Goal: Use online tool/utility: Use online tool/utility

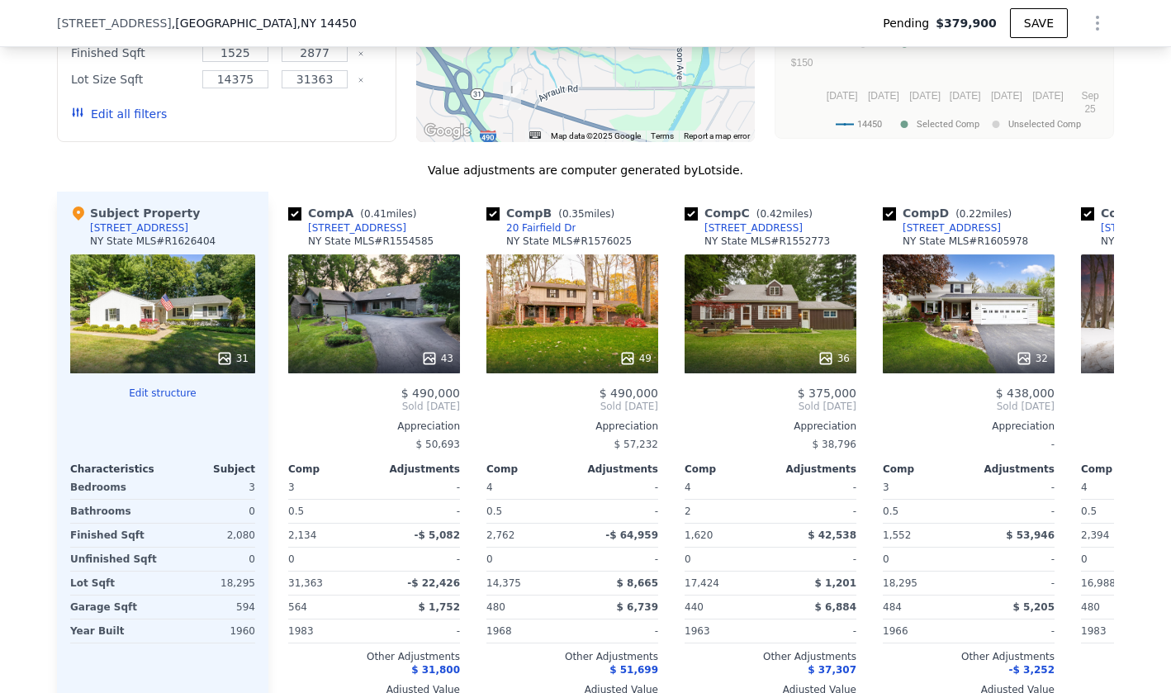
scroll to position [1572, 0]
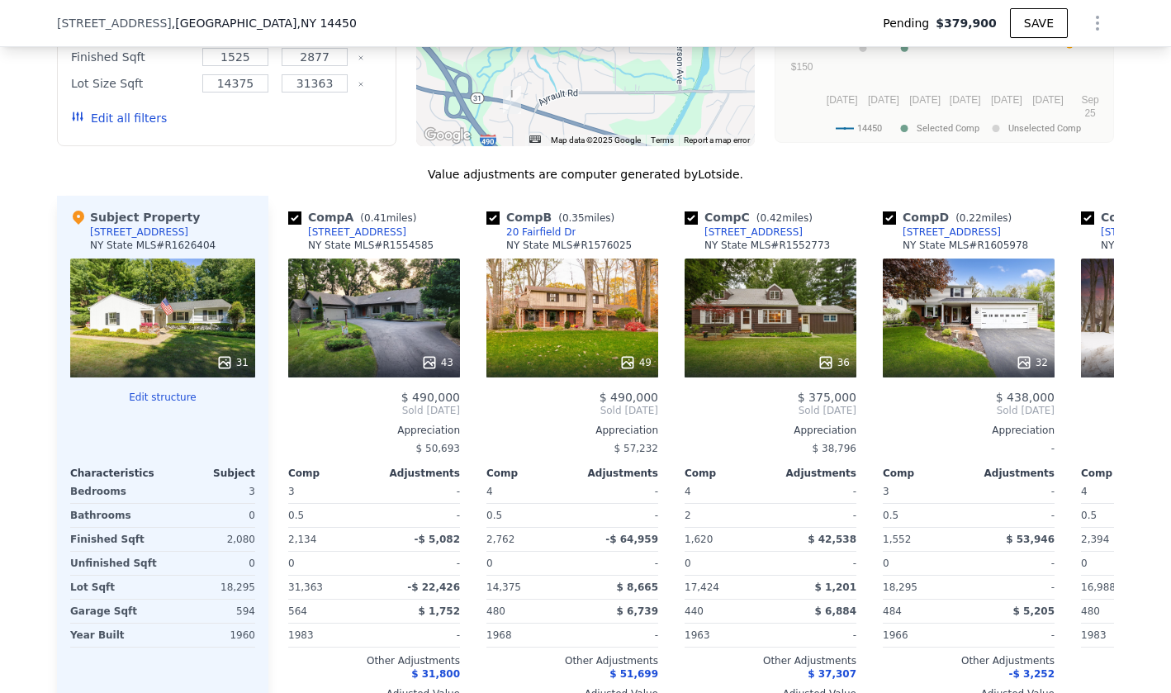
click at [172, 394] on button "Edit structure" at bounding box center [162, 397] width 185 height 13
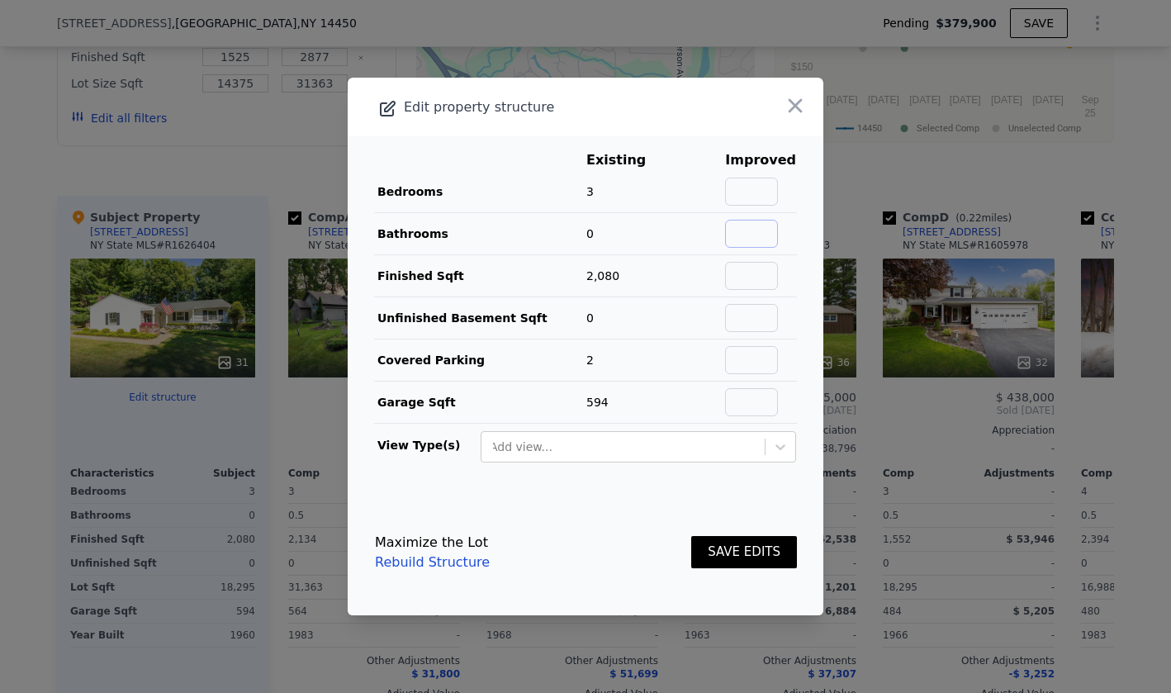
click at [764, 222] on input "text" at bounding box center [751, 234] width 53 height 28
type input "2"
click at [660, 210] on td "3" at bounding box center [629, 192] width 86 height 42
click at [769, 394] on input "text" at bounding box center [751, 402] width 53 height 28
type input "0"
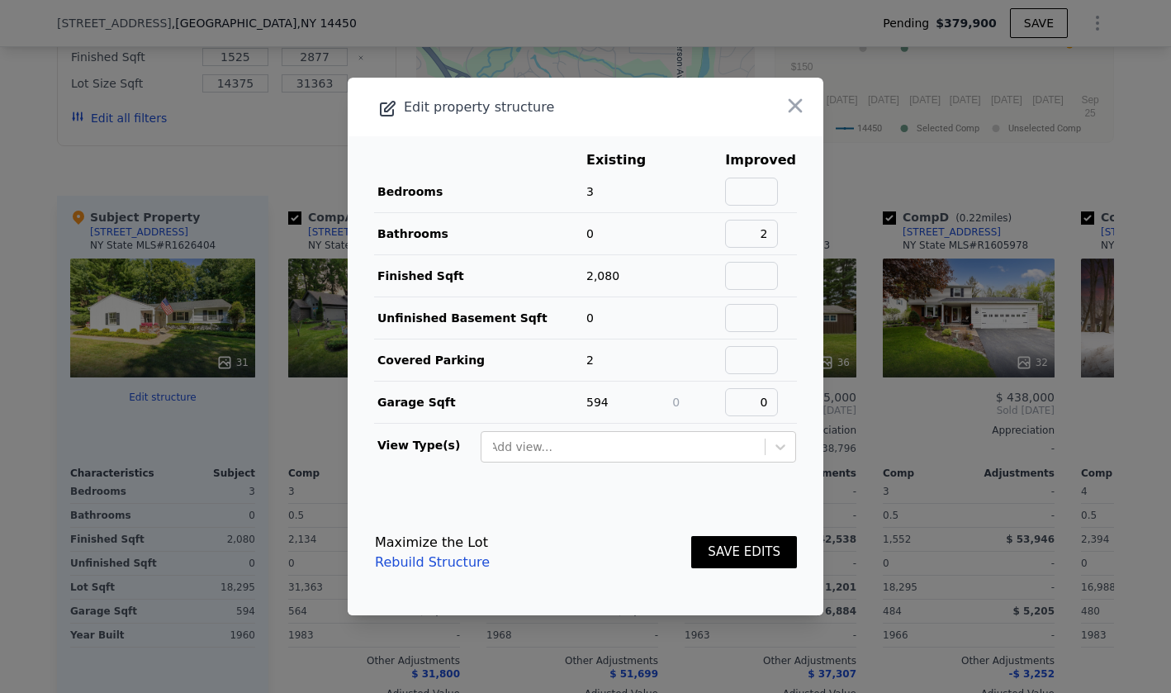
click at [633, 538] on div "Maximize the Lot Rebuild Structure SAVE EDITS" at bounding box center [586, 552] width 422 height 73
click at [726, 557] on button "SAVE EDITS" at bounding box center [744, 552] width 106 height 32
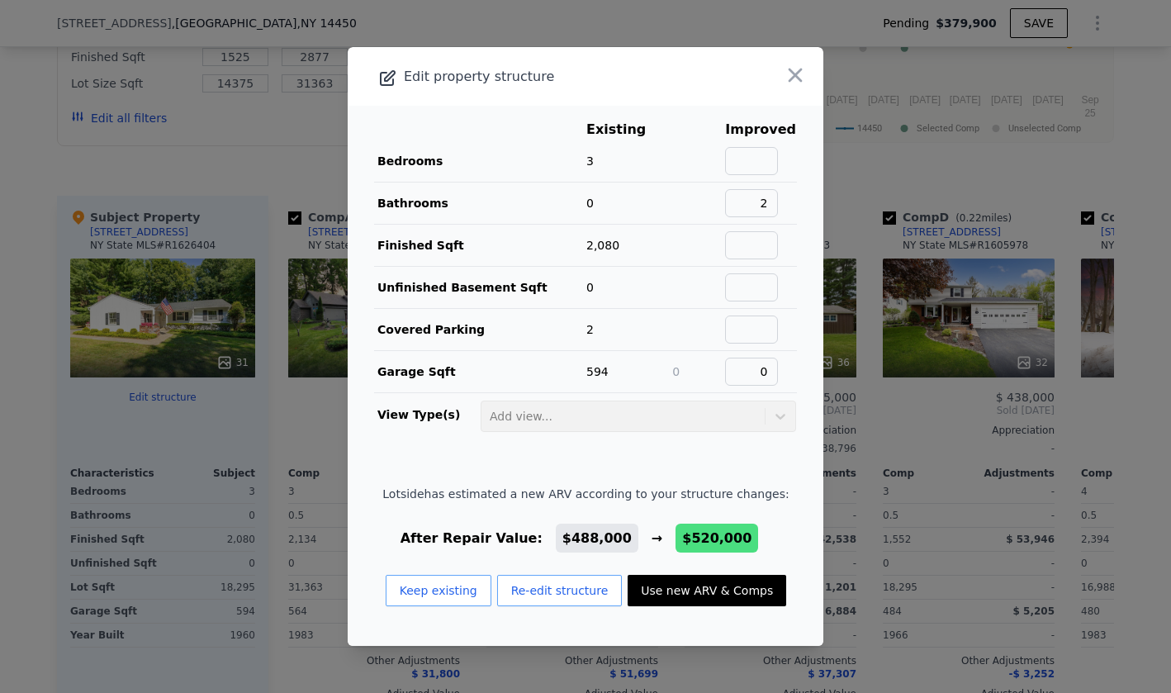
click at [677, 597] on button "Use new ARV & Comps" at bounding box center [707, 590] width 159 height 31
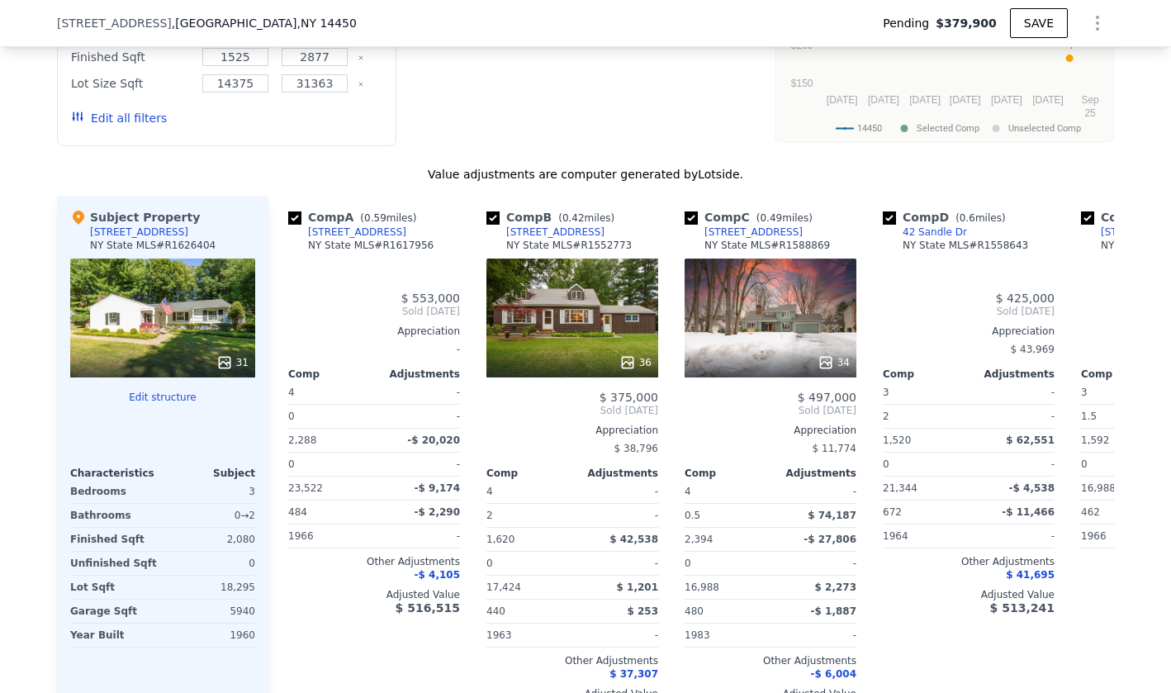
type input "$ 520,000"
type input "0"
type input "1520"
type input "2394"
type input "15682"
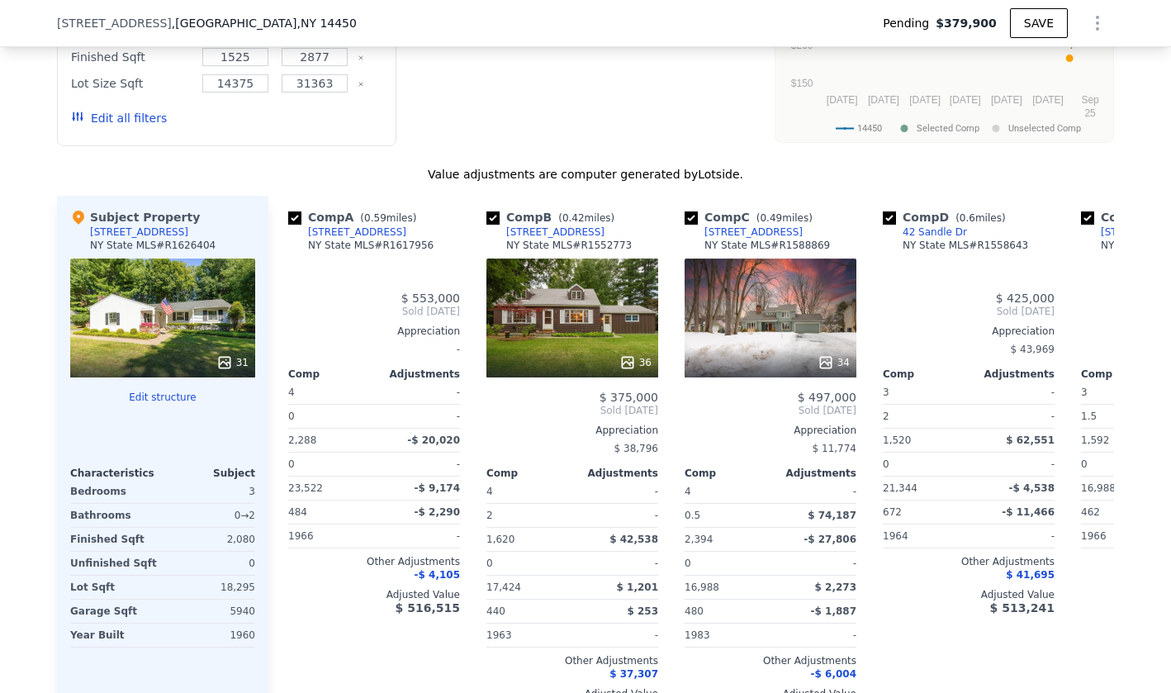
type input "23522"
type input "$ 78,868"
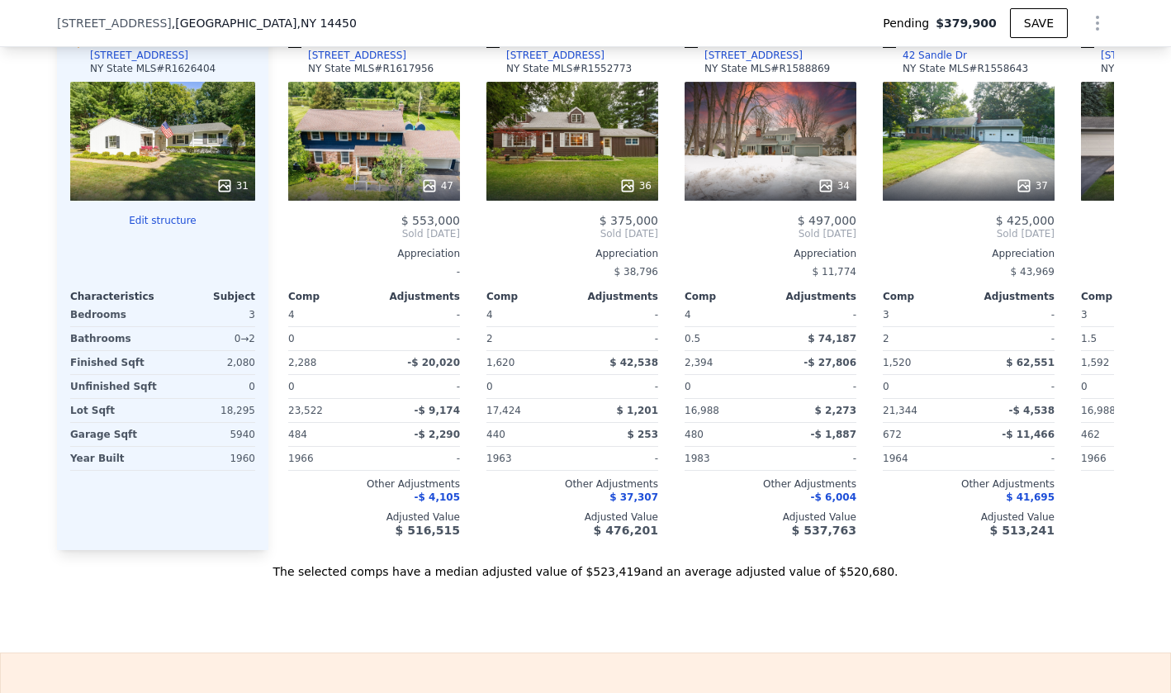
scroll to position [1690, 0]
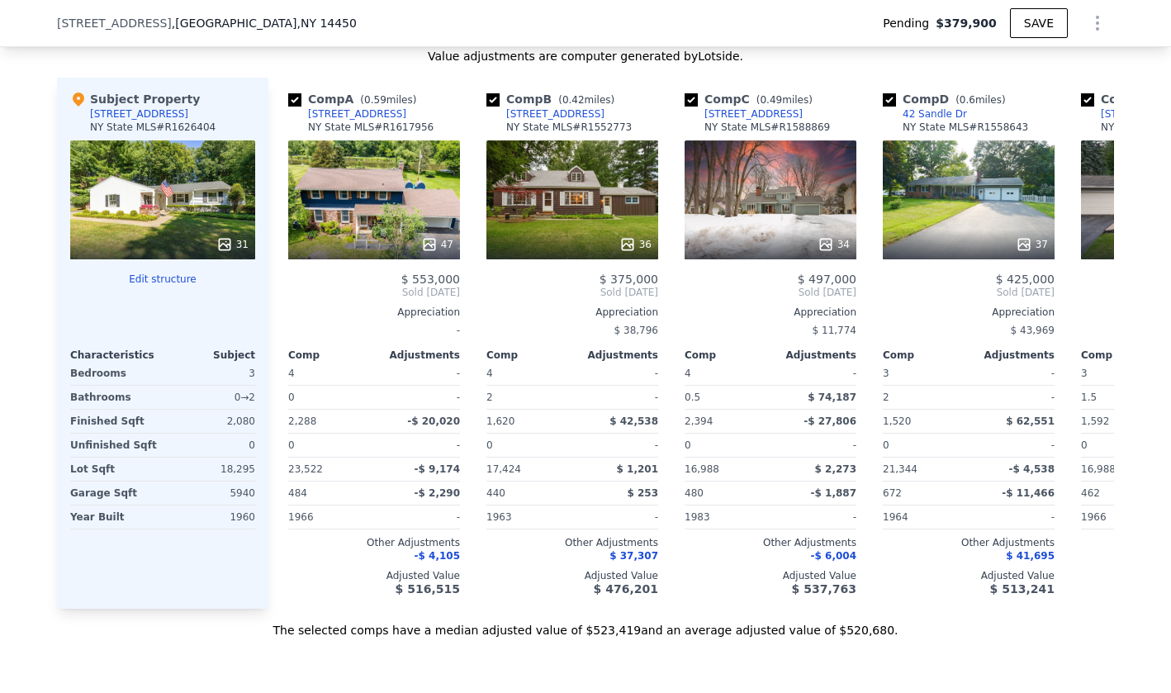
click at [172, 279] on button "Edit structure" at bounding box center [162, 279] width 185 height 13
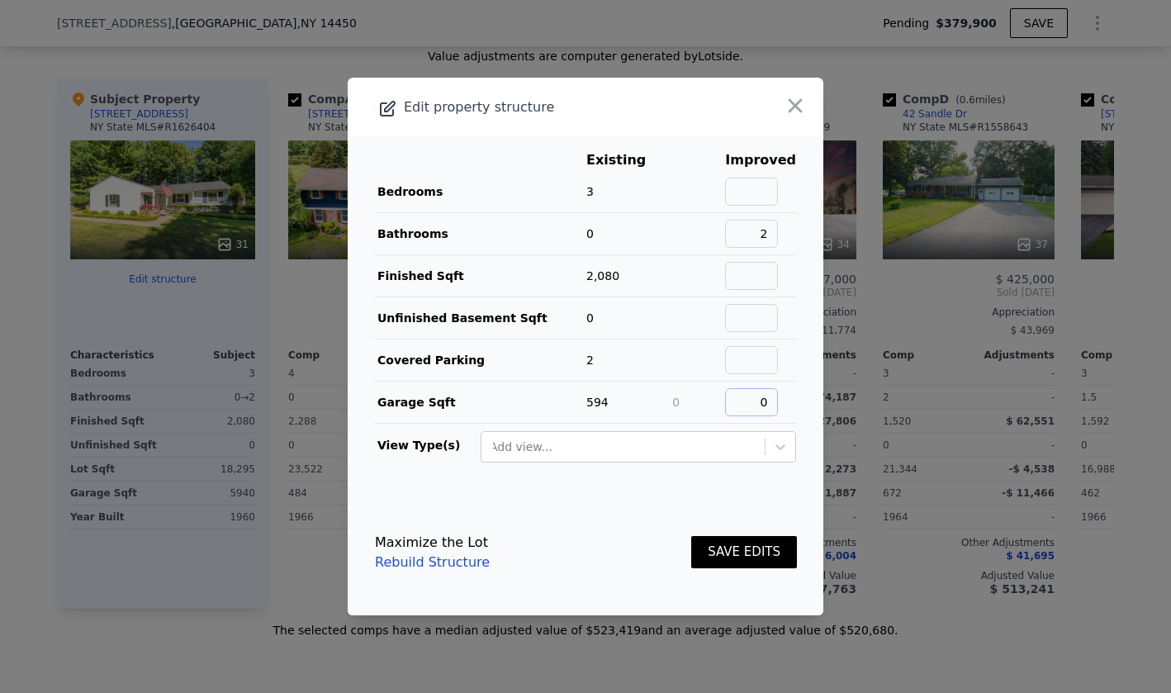
click at [778, 403] on input "0" at bounding box center [751, 402] width 53 height 28
click at [768, 196] on input "text" at bounding box center [751, 192] width 53 height 28
type input "4"
click at [642, 553] on div "Maximize the Lot Rebuild Structure SAVE EDITS" at bounding box center [586, 552] width 422 height 73
click at [756, 359] on input "text" at bounding box center [751, 360] width 53 height 28
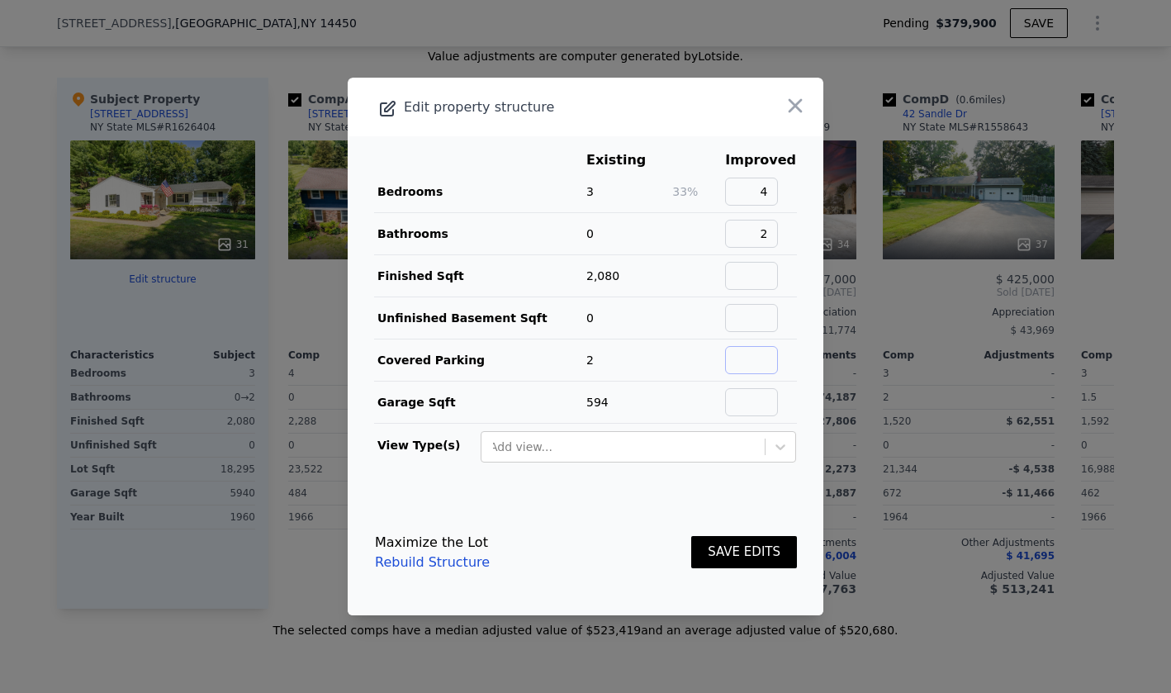
type input "0"
click at [772, 562] on button "SAVE EDITS" at bounding box center [744, 552] width 106 height 32
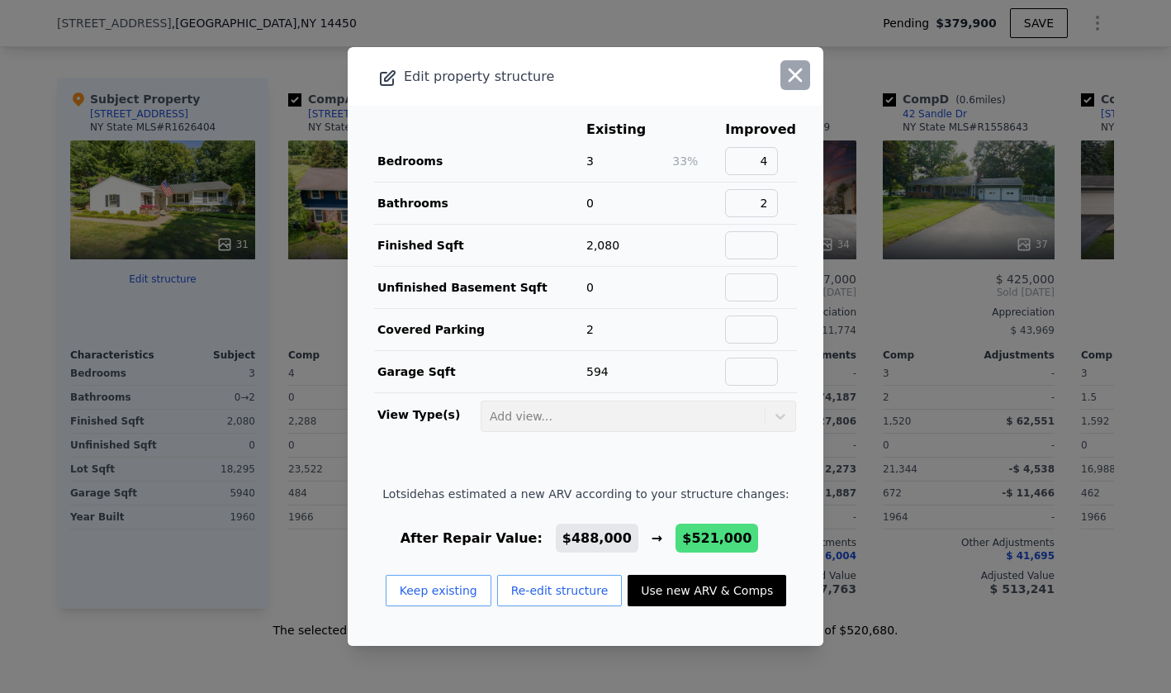
click at [797, 77] on icon "button" at bounding box center [795, 75] width 23 height 23
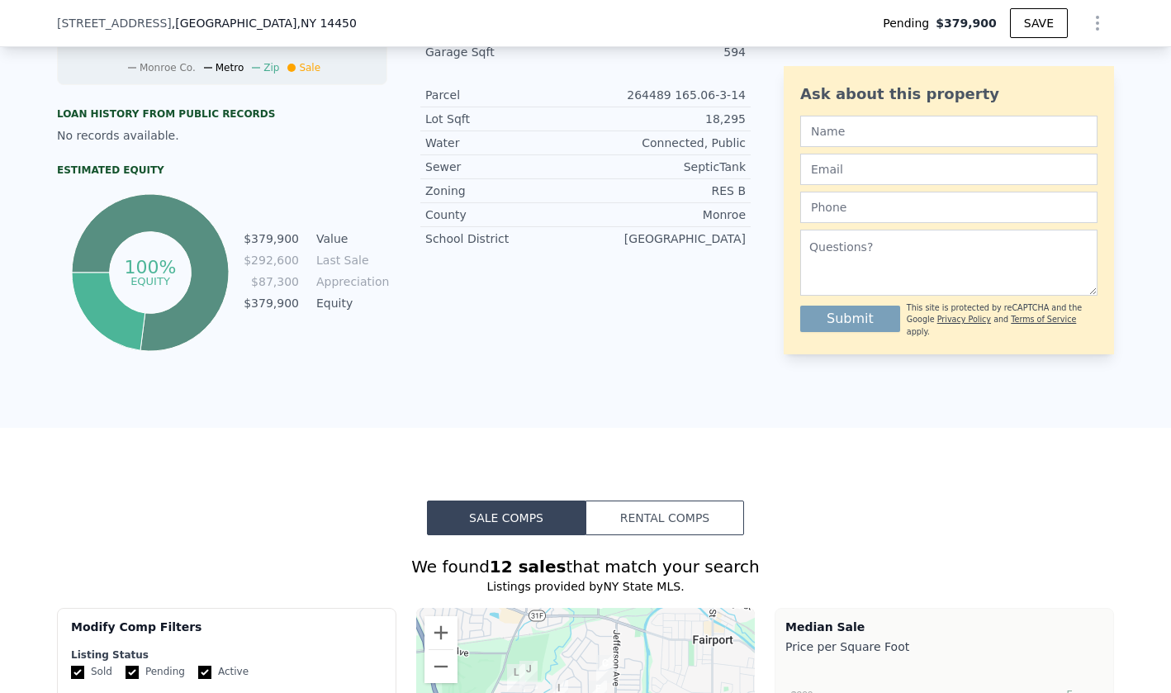
scroll to position [837, 0]
